Goal: Transaction & Acquisition: Purchase product/service

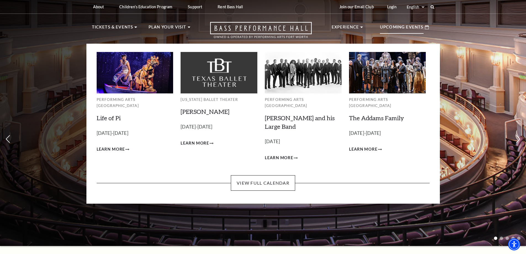
click at [410, 26] on p "Upcoming Events" at bounding box center [402, 29] width 44 height 10
click at [365, 146] on span "Learn More" at bounding box center [363, 149] width 28 height 7
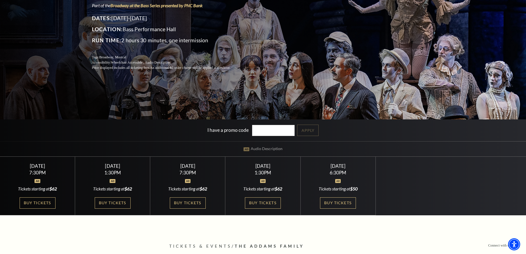
scroll to position [111, 0]
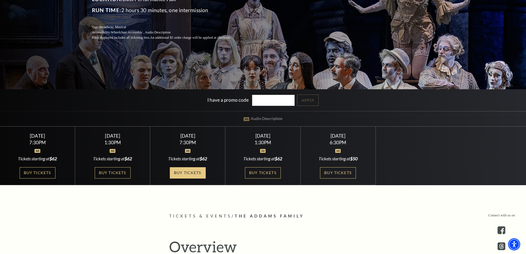
click at [191, 171] on link "Buy Tickets" at bounding box center [188, 172] width 36 height 11
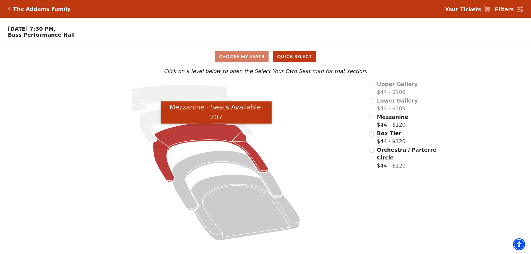
click at [221, 133] on icon "Mezzanine - Seats Available: 207" at bounding box center [210, 153] width 115 height 59
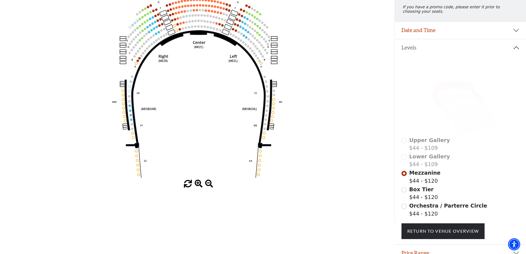
scroll to position [83, 0]
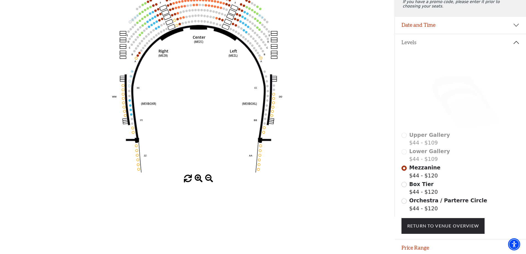
click at [454, 96] on icon at bounding box center [466, 101] width 50 height 27
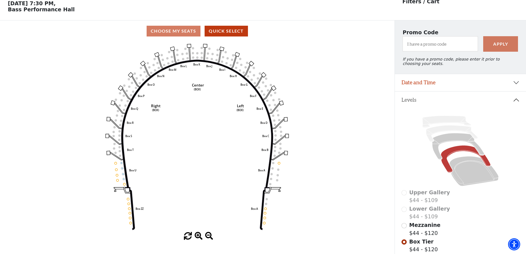
scroll to position [26, 0]
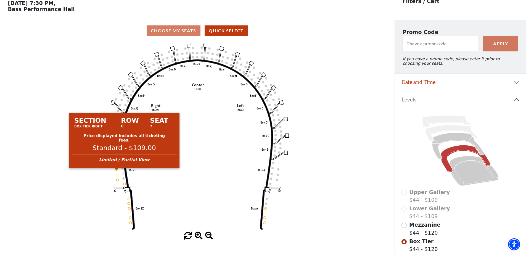
click at [116, 170] on circle at bounding box center [116, 169] width 2 height 2
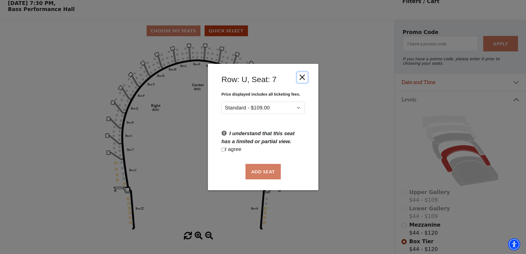
click at [304, 76] on button "Close" at bounding box center [302, 77] width 10 height 10
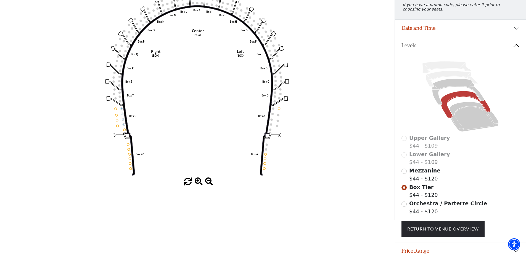
scroll to position [83, 0]
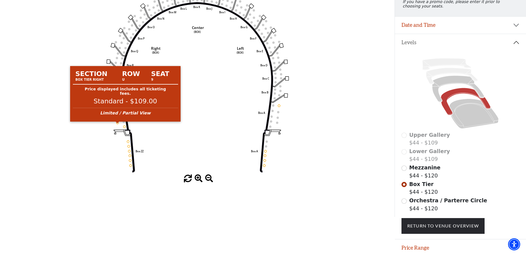
drag, startPoint x: 117, startPoint y: 125, endPoint x: 99, endPoint y: 127, distance: 18.9
click at [99, 127] on icon "Left (BOX) Right (BOX) Center (BOX) Box ZZ Box U Box T Box S Box R Box Q Box P …" at bounding box center [197, 79] width 355 height 190
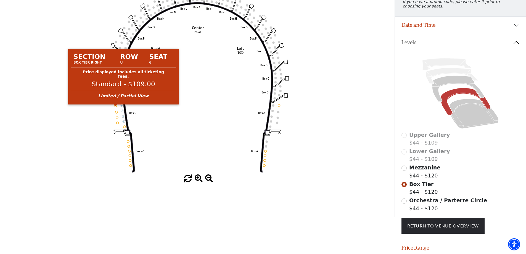
click at [116, 107] on circle at bounding box center [116, 105] width 2 height 2
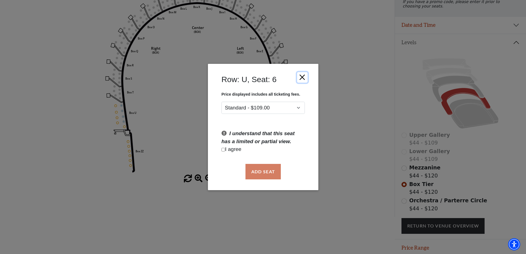
click at [302, 77] on button "Close" at bounding box center [302, 77] width 10 height 10
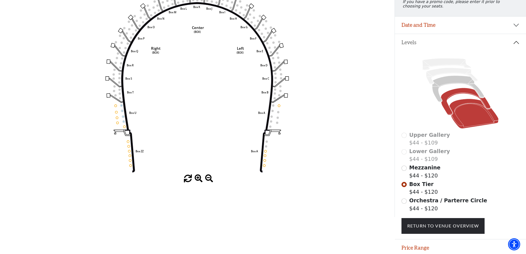
click at [464, 113] on icon at bounding box center [474, 114] width 49 height 30
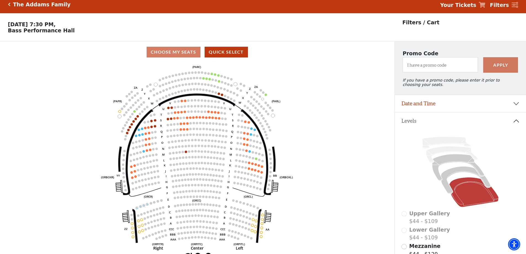
scroll to position [0, 0]
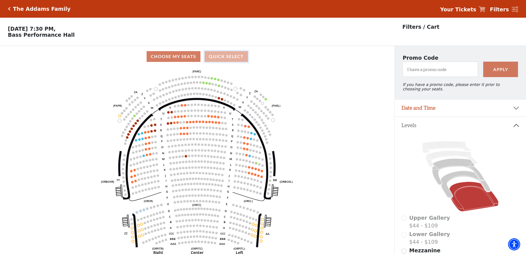
click at [232, 59] on button "Quick Select" at bounding box center [226, 56] width 43 height 11
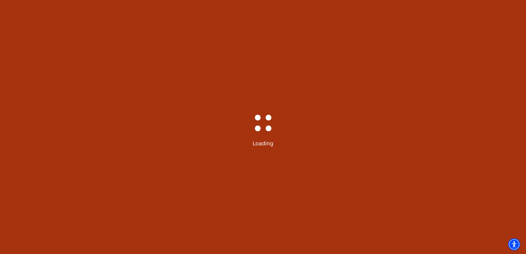
select select "6292"
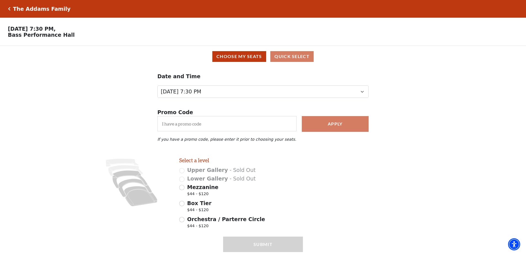
scroll to position [22, 0]
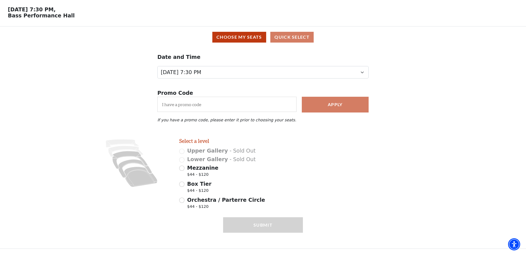
click at [196, 186] on span "Box Tier" at bounding box center [199, 184] width 24 height 6
click at [185, 186] on input "Box Tier $44 - $120" at bounding box center [181, 184] width 5 height 5
radio input "true"
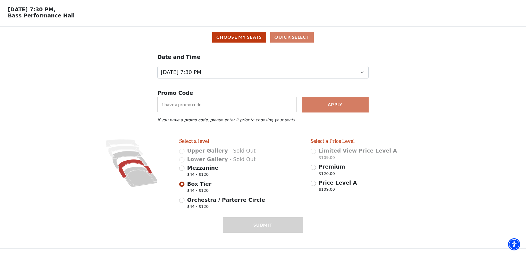
click at [316, 169] on div "Premium $120.00" at bounding box center [373, 170] width 124 height 15
click at [314, 168] on input "Premium $120.00" at bounding box center [313, 167] width 5 height 5
radio input "true"
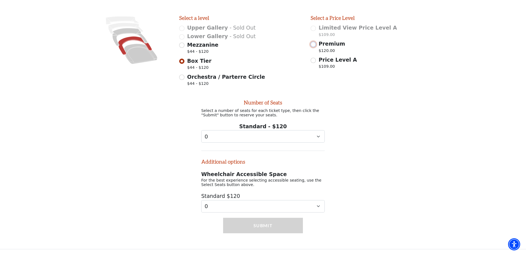
scroll to position [149, 0]
click at [305, 133] on select "0 1 2 3 4 5 6 7 8 9" at bounding box center [263, 136] width 124 height 12
select select "2"
click at [201, 130] on select "0 1 2 3 4 5 6 7 8 9" at bounding box center [263, 136] width 124 height 12
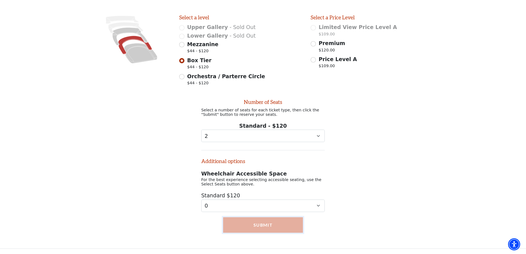
click at [262, 224] on button "Submit" at bounding box center [263, 224] width 80 height 15
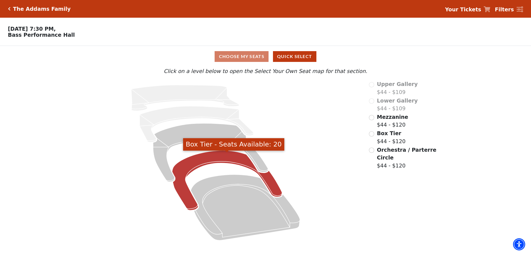
click at [188, 166] on icon "Box Tier - Seats Available: 20" at bounding box center [227, 181] width 110 height 60
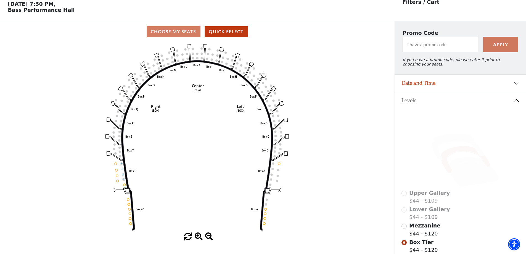
scroll to position [26, 0]
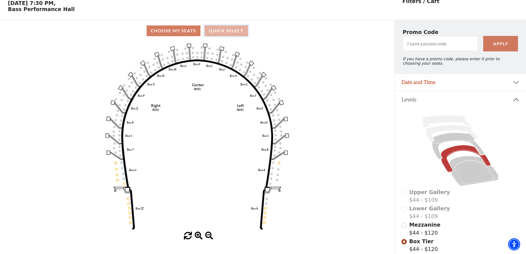
click at [225, 32] on button "Quick Select" at bounding box center [226, 30] width 43 height 11
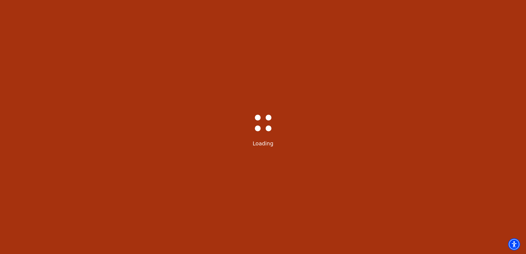
select select "6292"
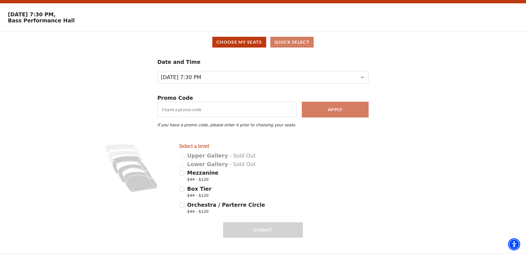
scroll to position [22, 0]
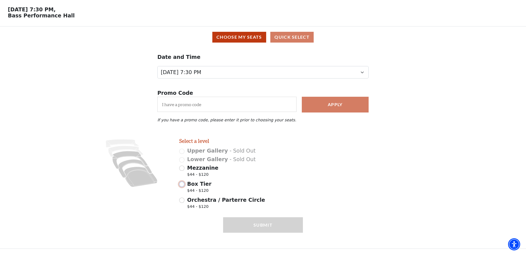
click at [183, 185] on input "Box Tier $44 - $120" at bounding box center [181, 184] width 5 height 5
radio input "true"
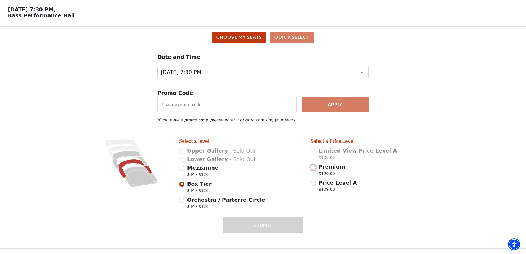
click at [314, 168] on input "Premium $120.00" at bounding box center [313, 167] width 5 height 5
radio input "true"
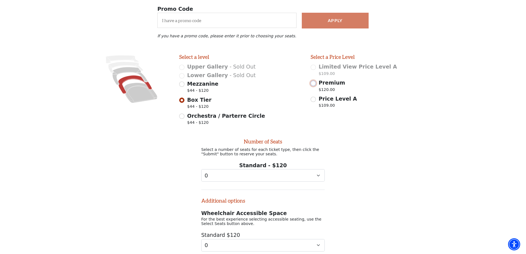
scroll to position [149, 0]
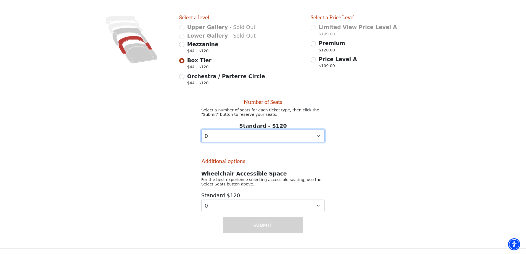
click at [249, 134] on select "0 1 2 3 4 5 6 7 8 9" at bounding box center [263, 136] width 124 height 12
select select "2"
click at [201, 130] on select "0 1 2 3 4 5 6 7 8 9" at bounding box center [263, 136] width 124 height 12
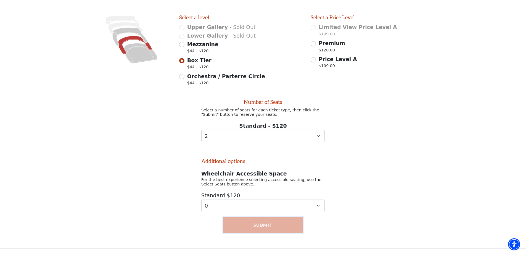
click at [264, 226] on button "Submit" at bounding box center [263, 224] width 80 height 15
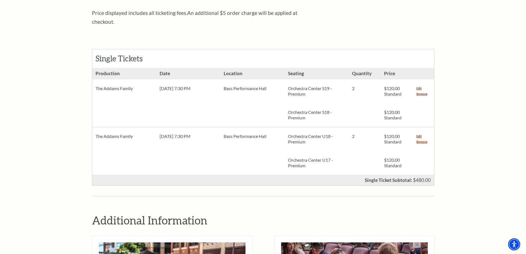
scroll to position [221, 0]
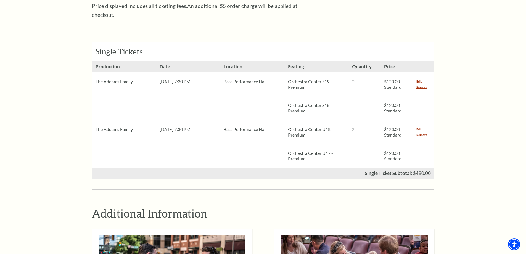
click at [424, 132] on link "Remove" at bounding box center [422, 135] width 11 height 6
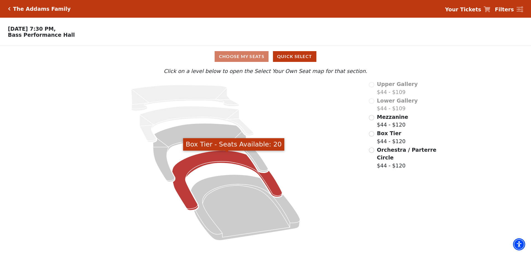
click at [266, 180] on icon "Box Tier - Seats Available: 20" at bounding box center [227, 181] width 110 height 60
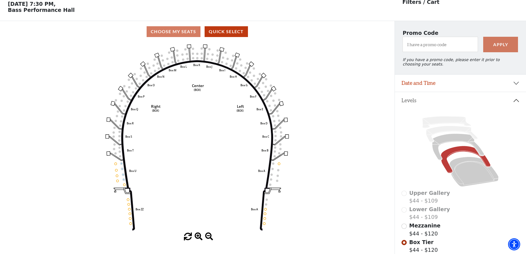
scroll to position [26, 0]
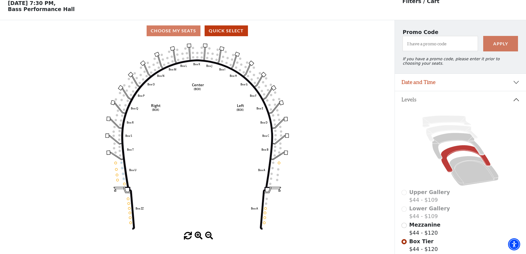
click at [119, 141] on circle at bounding box center [119, 139] width 2 height 2
click at [120, 136] on circle at bounding box center [120, 135] width 2 height 2
click at [114, 133] on circle at bounding box center [114, 131] width 2 height 2
click at [114, 128] on circle at bounding box center [115, 127] width 2 height 2
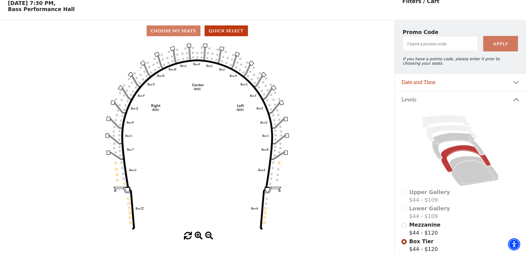
click at [119, 134] on icon "Left (BOX) Right (BOX) Center (BOX) Box ZZ Box U Box T Box S Box R Box Q Box P …" at bounding box center [197, 136] width 355 height 190
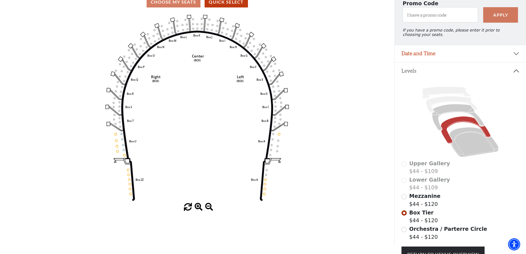
scroll to position [0, 0]
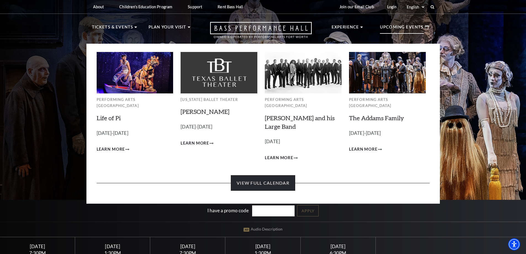
click at [281, 177] on link "View Full Calendar" at bounding box center [263, 182] width 64 height 15
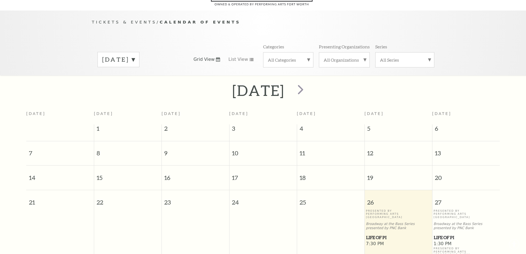
scroll to position [49, 0]
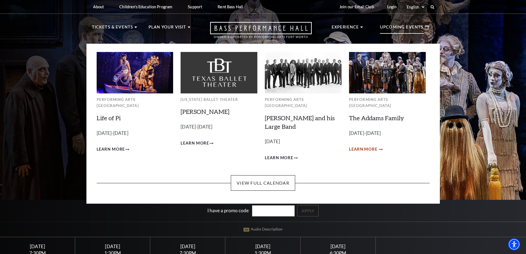
click at [367, 146] on span "Learn More" at bounding box center [363, 149] width 28 height 7
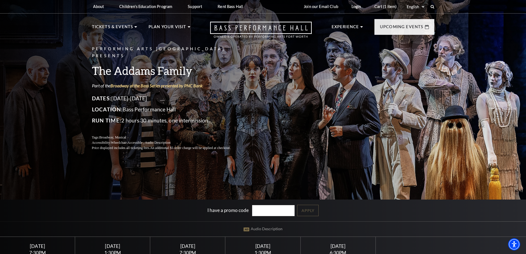
scroll to position [138, 0]
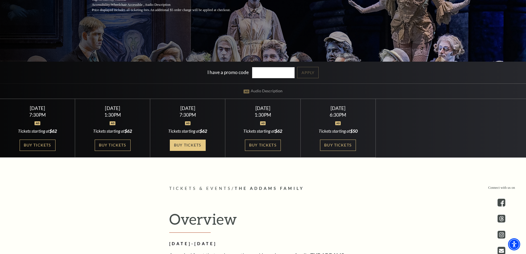
click at [192, 144] on link "Buy Tickets" at bounding box center [188, 145] width 36 height 11
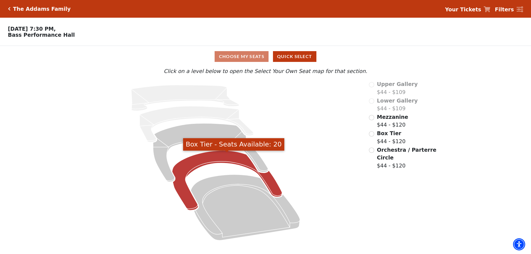
click at [232, 156] on icon "Box Tier - Seats Available: 20" at bounding box center [227, 181] width 110 height 60
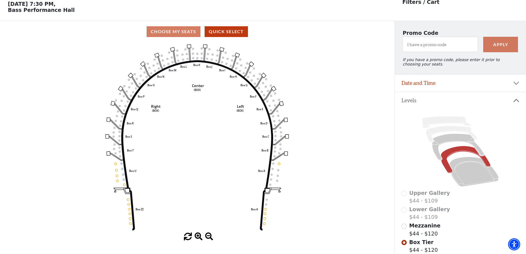
scroll to position [26, 0]
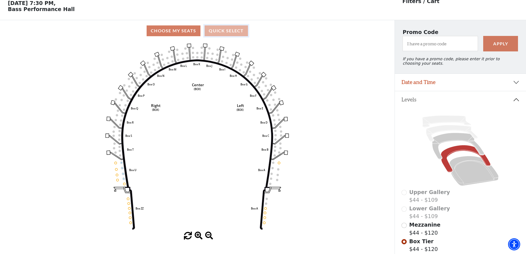
click at [233, 32] on button "Quick Select" at bounding box center [226, 30] width 43 height 11
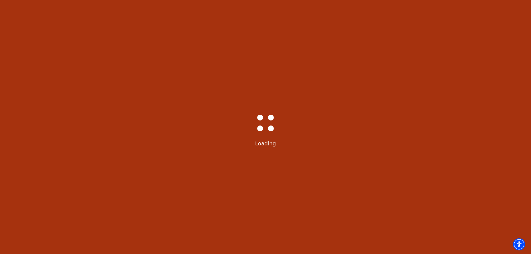
select select "6292"
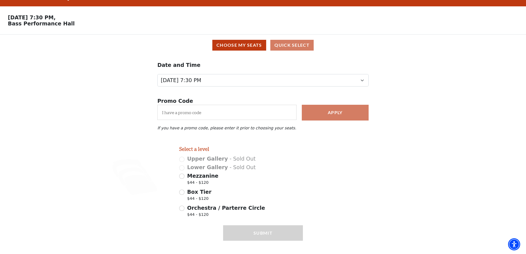
scroll to position [22, 0]
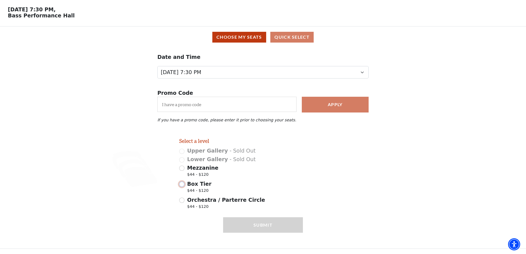
click at [180, 186] on input "Box Tier $44 - $120" at bounding box center [181, 184] width 5 height 5
radio input "true"
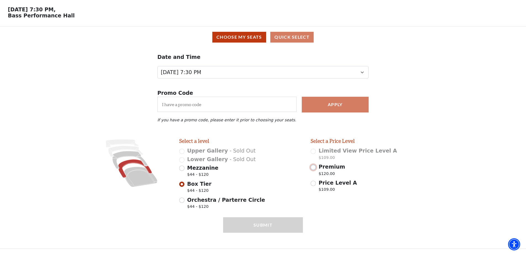
click at [315, 168] on input "Premium $120.00" at bounding box center [313, 167] width 5 height 5
radio input "true"
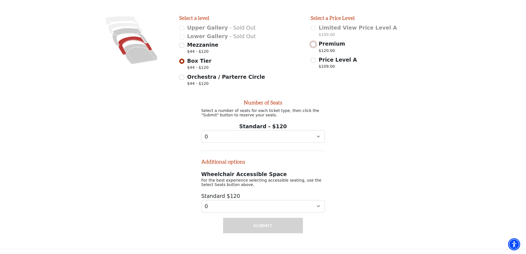
scroll to position [149, 0]
click at [259, 133] on select "0 1 2 3 4 5 6 7 8 9" at bounding box center [263, 136] width 124 height 12
select select "2"
click at [201, 130] on select "0 1 2 3 4 5 6 7 8 9" at bounding box center [263, 136] width 124 height 12
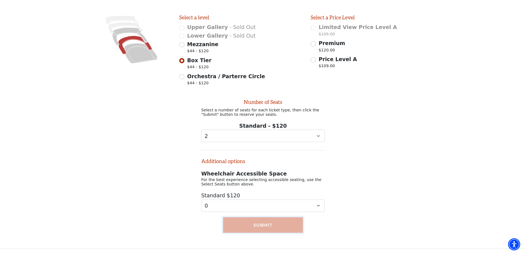
click at [262, 226] on button "Submit" at bounding box center [263, 224] width 80 height 15
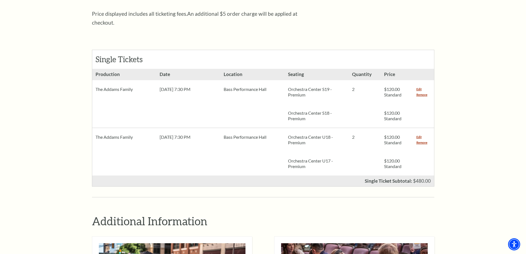
scroll to position [221, 0]
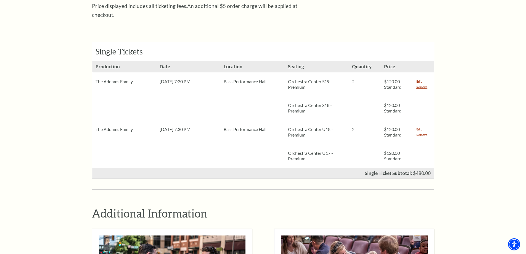
click at [425, 132] on link "Remove" at bounding box center [422, 135] width 11 height 6
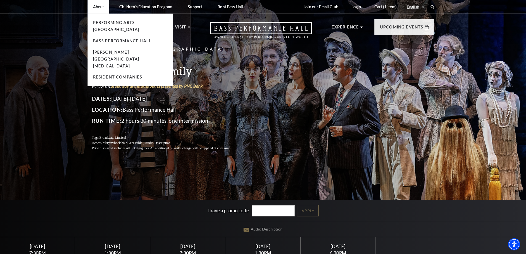
click at [96, 7] on p "About" at bounding box center [98, 6] width 11 height 5
click at [115, 23] on link "Performing Arts [GEOGRAPHIC_DATA]" at bounding box center [116, 26] width 46 height 12
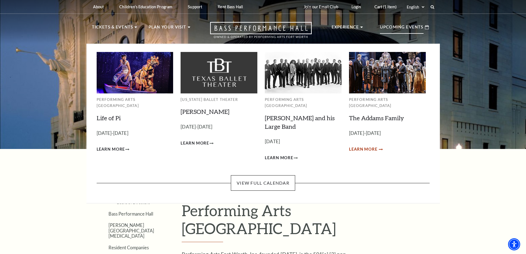
click at [364, 146] on span "Learn More" at bounding box center [363, 149] width 28 height 7
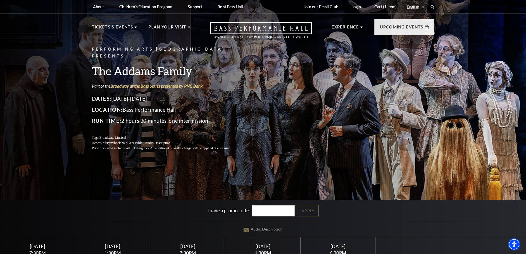
scroll to position [166, 0]
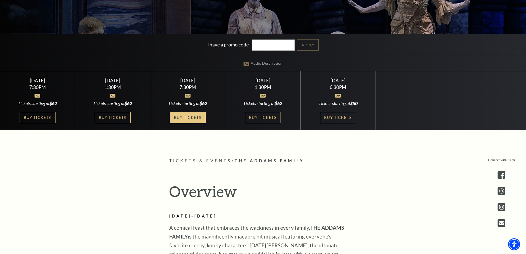
click at [187, 119] on link "Buy Tickets" at bounding box center [188, 117] width 36 height 11
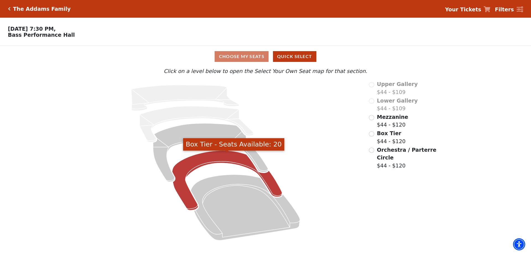
click at [235, 164] on icon "Box Tier - Seats Available: 20" at bounding box center [227, 181] width 110 height 60
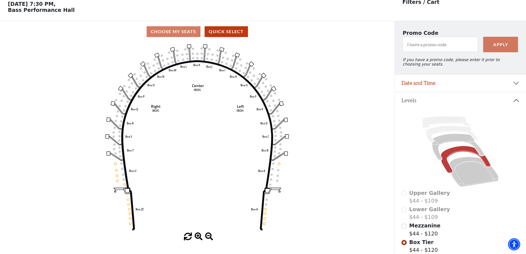
scroll to position [26, 0]
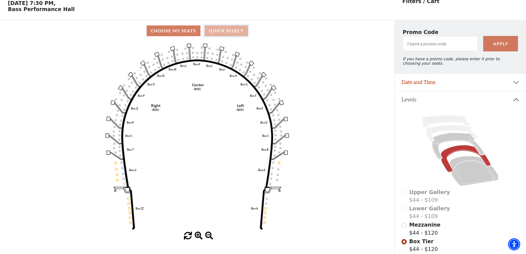
click at [233, 34] on button "Quick Select" at bounding box center [226, 30] width 43 height 11
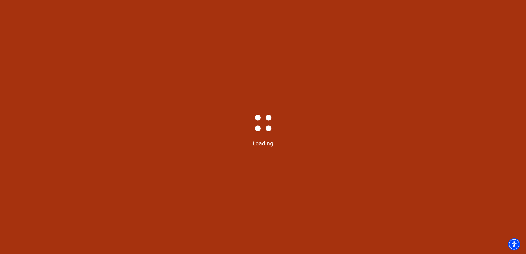
select select "6292"
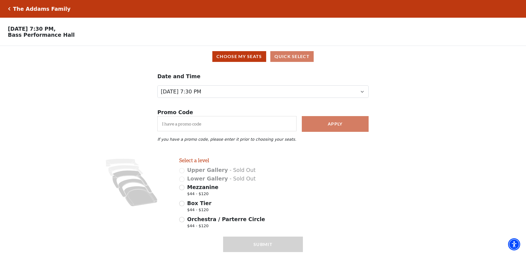
scroll to position [22, 0]
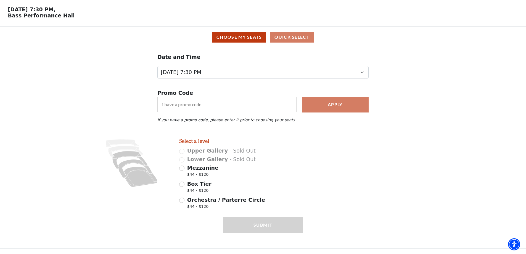
click at [199, 184] on span "Box Tier" at bounding box center [199, 184] width 24 height 6
click at [185, 184] on input "Box Tier $44 - $120" at bounding box center [181, 184] width 5 height 5
radio input "true"
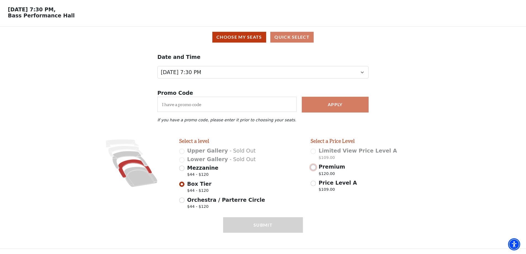
click at [313, 167] on input "Premium $120.00" at bounding box center [313, 167] width 5 height 5
radio input "true"
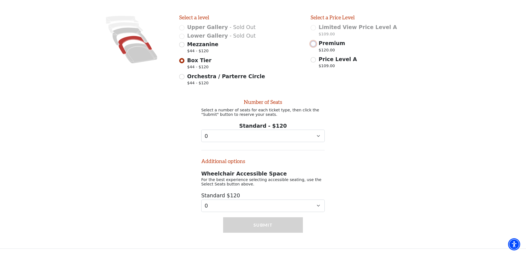
scroll to position [149, 0]
click at [268, 132] on select "0 1 2 3 4 5 6 7 8 9" at bounding box center [263, 136] width 124 height 12
select select "2"
click at [201, 130] on select "0 1 2 3 4 5 6 7 8 9" at bounding box center [263, 136] width 124 height 12
click at [260, 225] on button "Submit" at bounding box center [263, 224] width 80 height 15
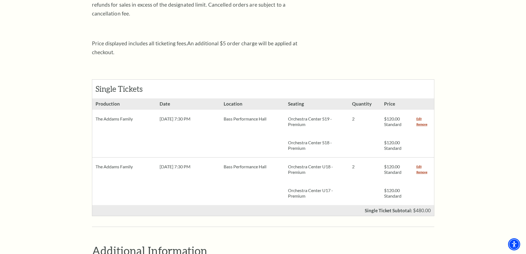
scroll to position [193, 0]
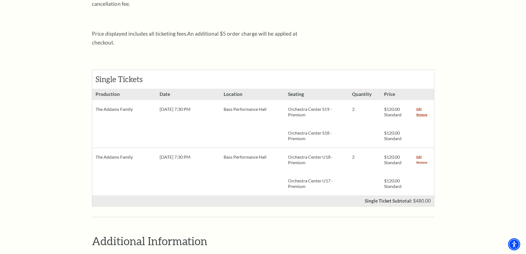
click at [422, 160] on link "Remove" at bounding box center [422, 163] width 11 height 6
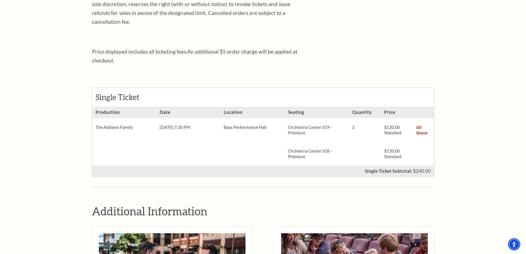
scroll to position [166, 0]
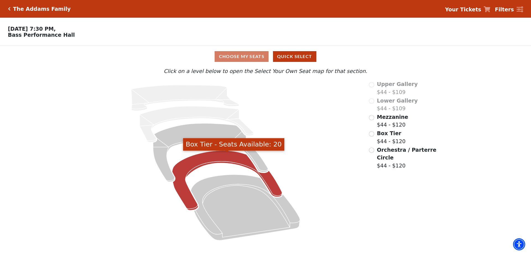
click at [236, 162] on icon "Box Tier - Seats Available: 20" at bounding box center [227, 181] width 110 height 60
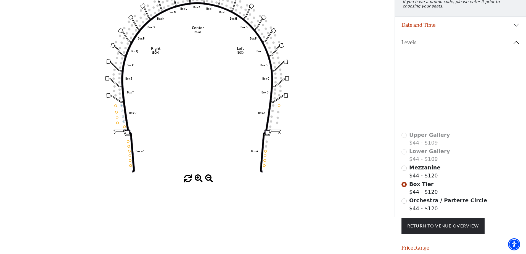
scroll to position [55, 0]
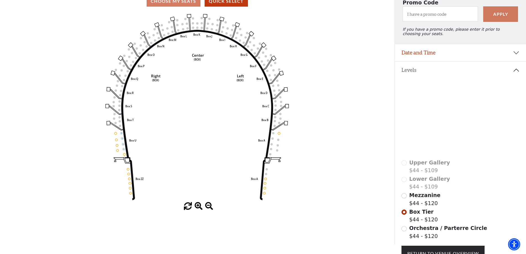
click at [465, 115] on icon at bounding box center [458, 116] width 52 height 27
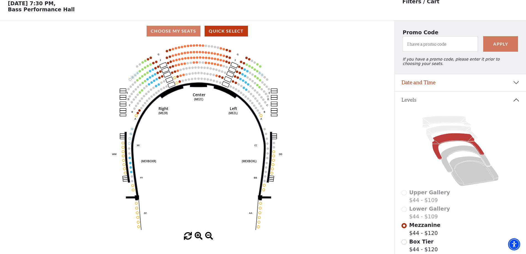
scroll to position [26, 0]
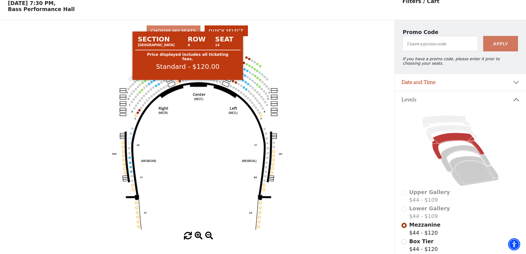
click at [179, 82] on circle at bounding box center [180, 81] width 2 height 2
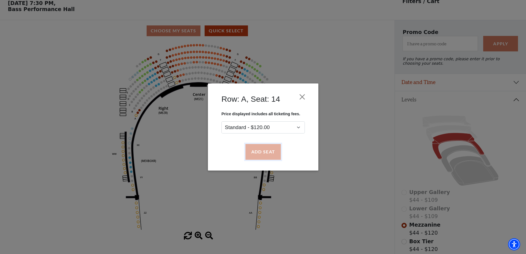
click at [261, 152] on button "Add Seat" at bounding box center [262, 151] width 35 height 15
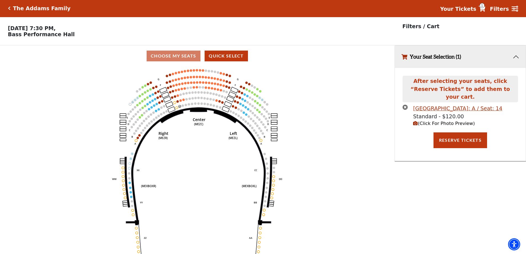
scroll to position [0, 0]
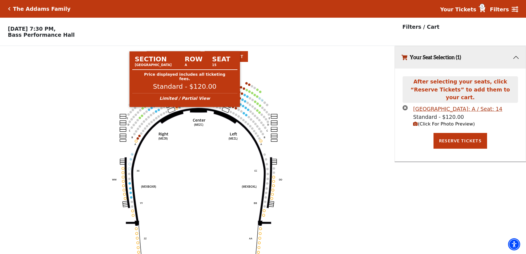
click at [178, 109] on circle at bounding box center [177, 108] width 2 height 2
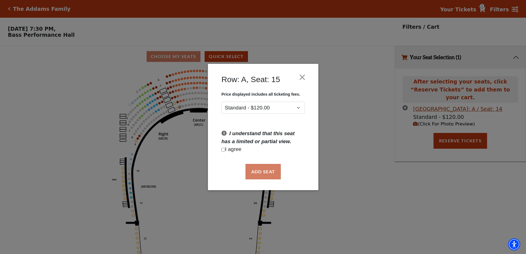
click at [264, 171] on div "Add Seat" at bounding box center [263, 172] width 94 height 26
click at [236, 150] on p "I agree" at bounding box center [263, 149] width 83 height 8
click at [223, 149] on input "Checkbox field" at bounding box center [224, 150] width 4 height 4
checkbox input "true"
click at [268, 171] on button "Add Seat" at bounding box center [262, 171] width 35 height 15
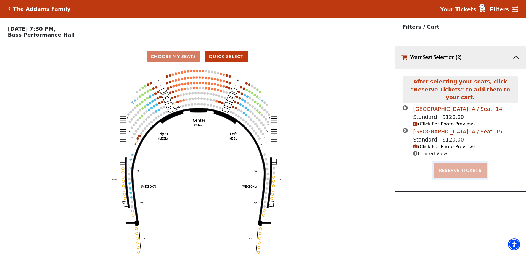
click at [458, 165] on button "Reserve Tickets" at bounding box center [461, 169] width 54 height 15
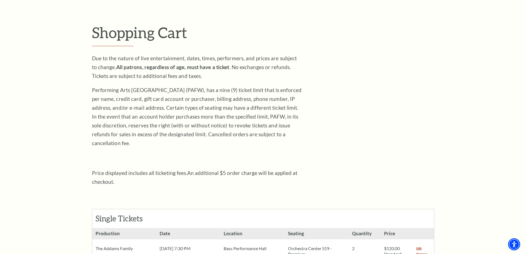
scroll to position [193, 0]
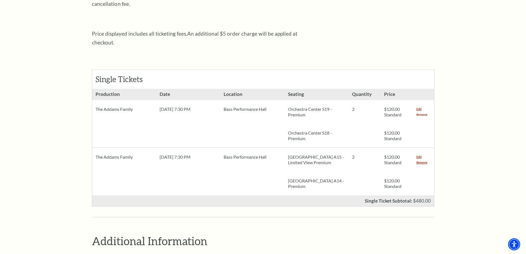
click at [424, 112] on link "Remove" at bounding box center [422, 115] width 11 height 6
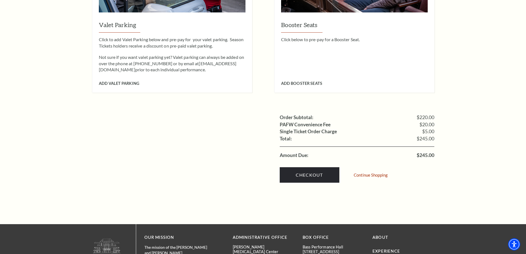
scroll to position [470, 0]
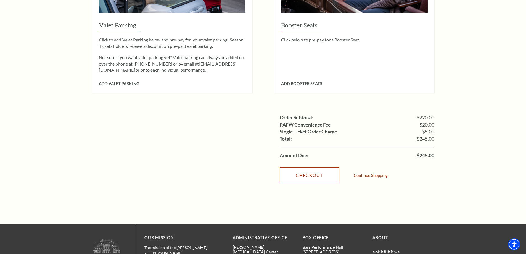
click at [310, 167] on link "Checkout" at bounding box center [310, 174] width 60 height 15
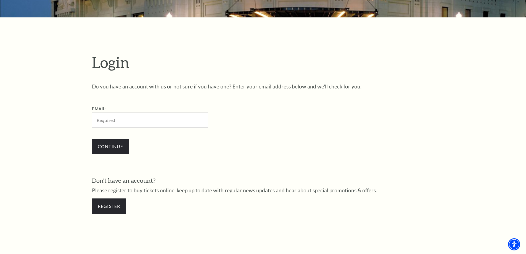
scroll to position [130, 0]
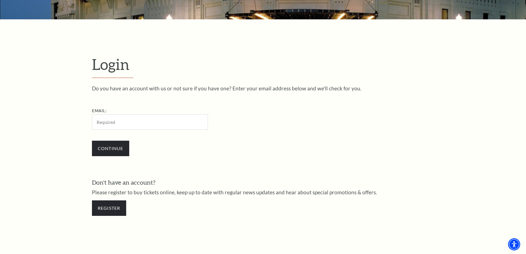
click at [127, 125] on input "Email:" at bounding box center [150, 121] width 116 height 15
type input "m"
type input "[EMAIL_ADDRESS][DOMAIN_NAME]"
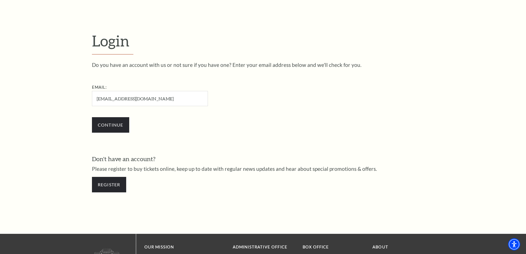
scroll to position [185, 0]
